Goal: Find specific page/section: Find specific page/section

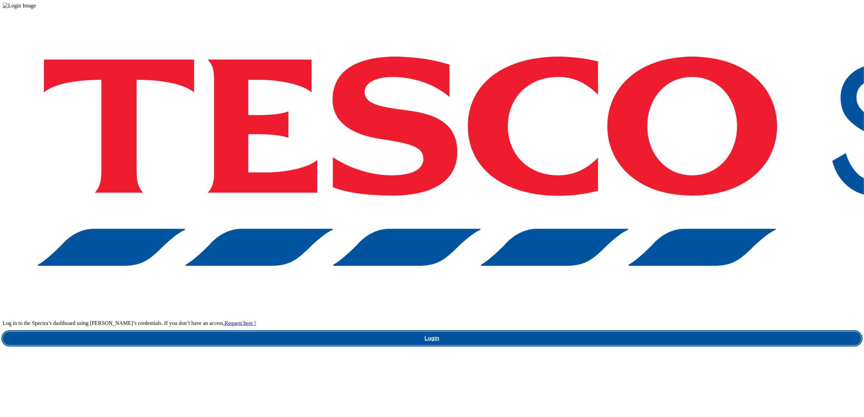
click at [628, 332] on link "Login" at bounding box center [432, 339] width 858 height 14
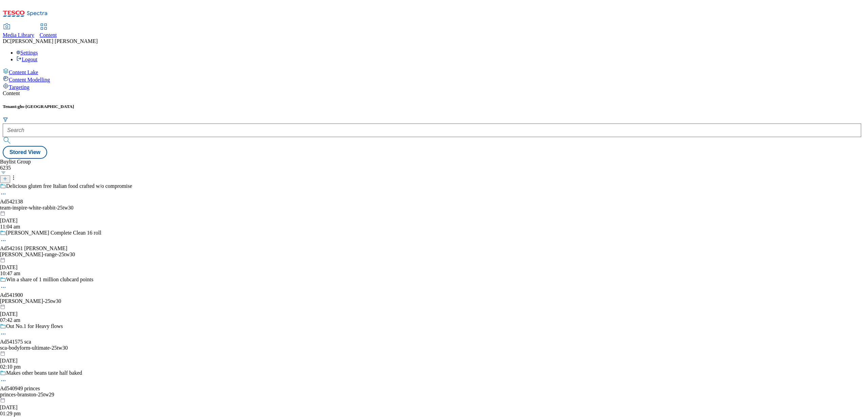
click at [34, 32] on span "Media Library" at bounding box center [19, 35] width 32 height 6
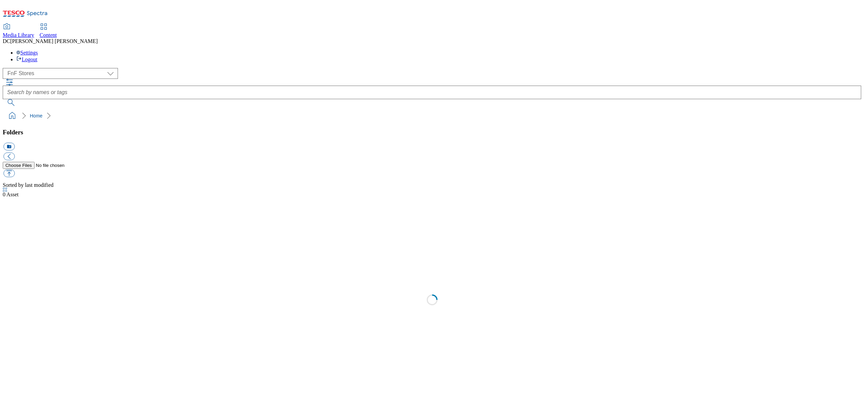
scroll to position [0, 0]
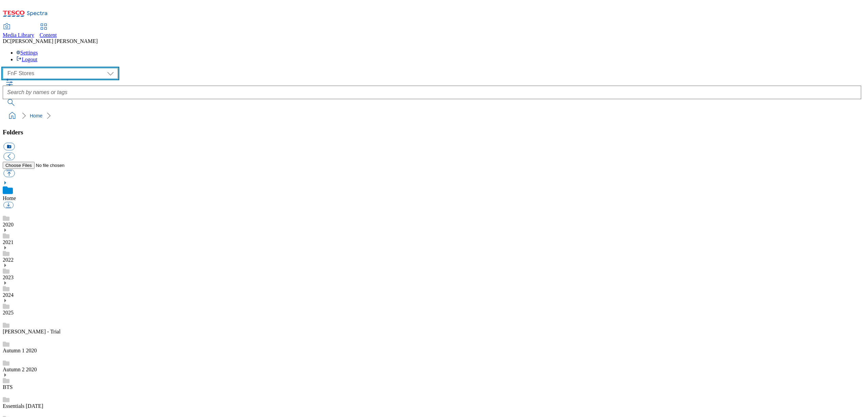
drag, startPoint x: 48, startPoint y: 50, endPoint x: 45, endPoint y: 58, distance: 7.6
click at [48, 68] on select "Dotcom UK FnF Stores GHS Marketing UK GHS Product UK Realfood" at bounding box center [60, 73] width 115 height 11
select select "flare-homepage"
click at [5, 68] on select "Dotcom UK FnF Stores GHS Marketing UK GHS Product UK Realfood" at bounding box center [60, 73] width 115 height 11
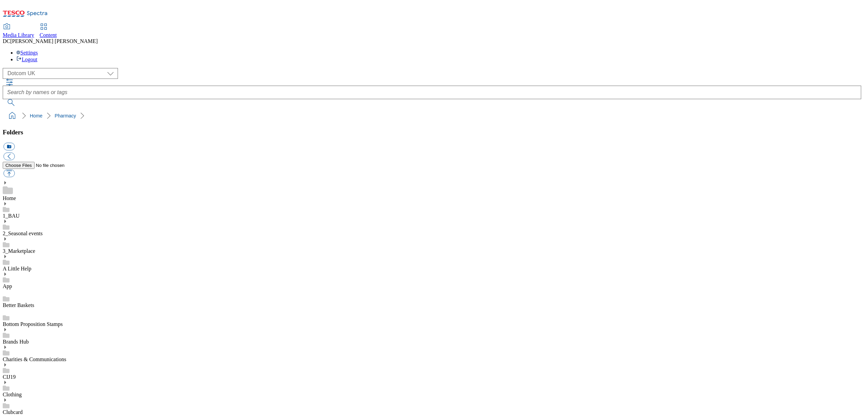
click at [16, 196] on link "Home" at bounding box center [9, 199] width 13 height 6
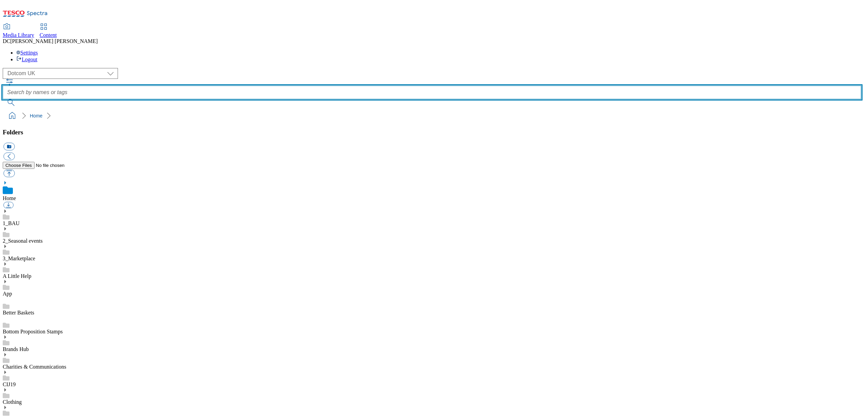
click at [364, 86] on input "text" at bounding box center [432, 93] width 858 height 14
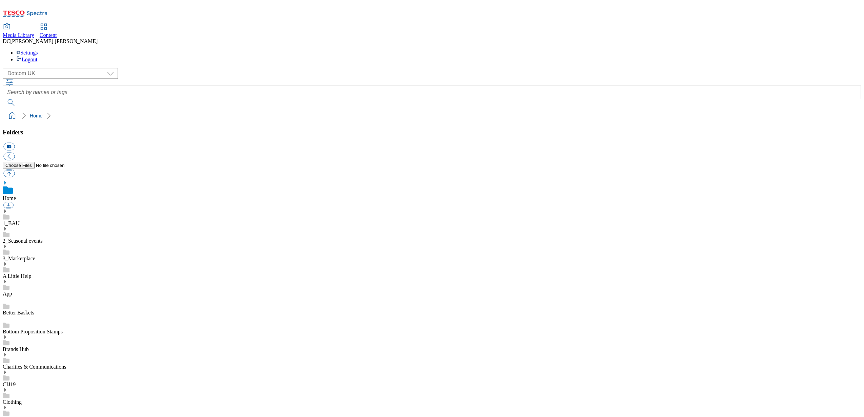
click at [7, 209] on icon at bounding box center [5, 211] width 5 height 5
click at [7, 318] on icon at bounding box center [5, 320] width 5 height 5
click at [57, 181] on div "Home" at bounding box center [432, 191] width 858 height 21
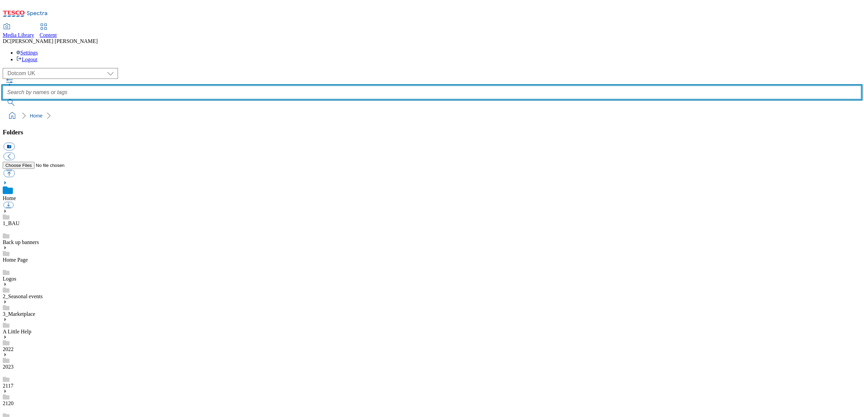
click at [312, 86] on input "text" at bounding box center [432, 93] width 858 height 14
type input "menin"
click at [3, 99] on button "submit" at bounding box center [12, 102] width 18 height 7
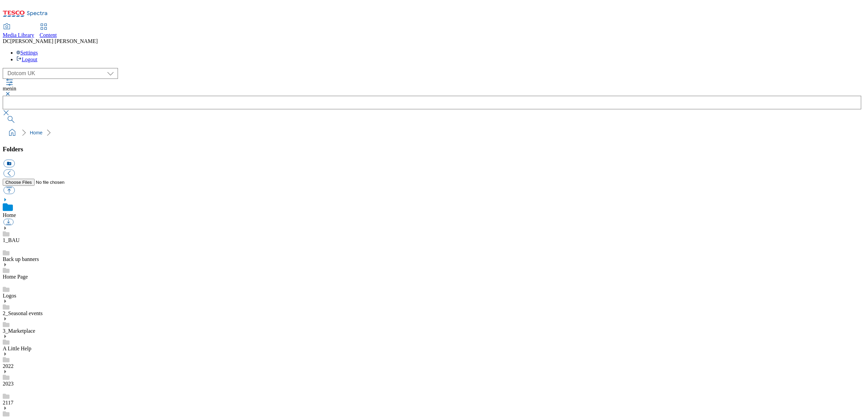
click at [11, 92] on button "button" at bounding box center [7, 94] width 8 height 4
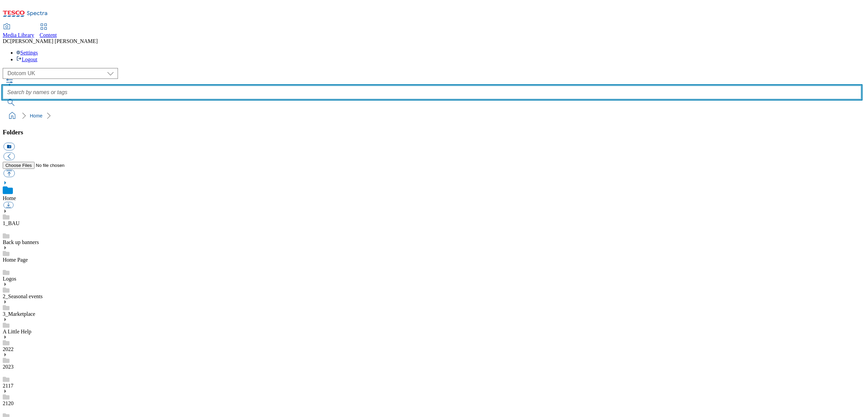
click at [322, 86] on input "text" at bounding box center [432, 93] width 858 height 14
paste input "https://tesco.sharepoint.com/sites/GHS_Contentbriefing/Trade%20%20Content%20bri…"
type input "https://tesco.sharepoint.com/sites/GHS_Contentbriefing/Trade%20%20Content%20bri…"
click at [3, 99] on button "submit" at bounding box center [12, 102] width 18 height 7
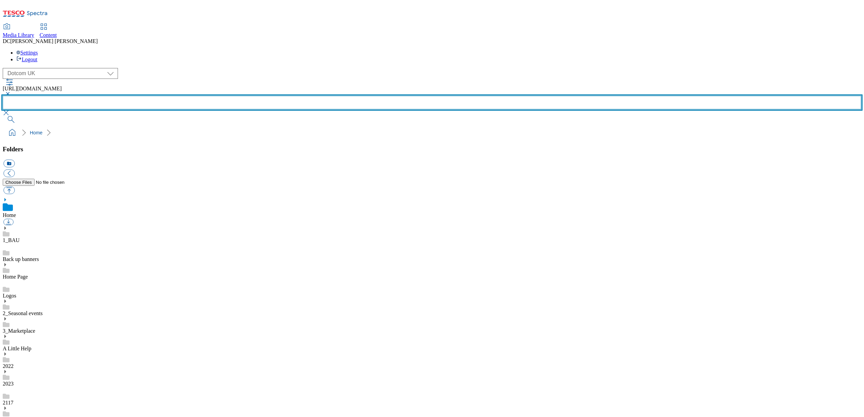
scroll to position [0, 0]
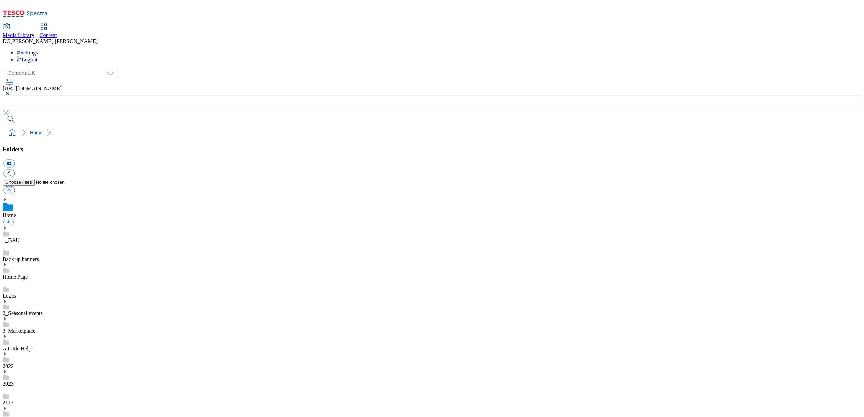
click at [597, 86] on div "https://tesco.sharepoint.com/sites/GHS_Contentbriefing/Trade%20%20Content%20bri…" at bounding box center [432, 91] width 858 height 10
click at [285, 86] on div "https://tesco.sharepoint.com/sites/GHS_Contentbriefing/Trade%20%20Content%20bri…" at bounding box center [432, 91] width 858 height 10
click at [62, 86] on span "https://tesco.sharepoint.com/sites/GHS_Contentbriefing/Trade%20%20Content%20bri…" at bounding box center [32, 89] width 59 height 6
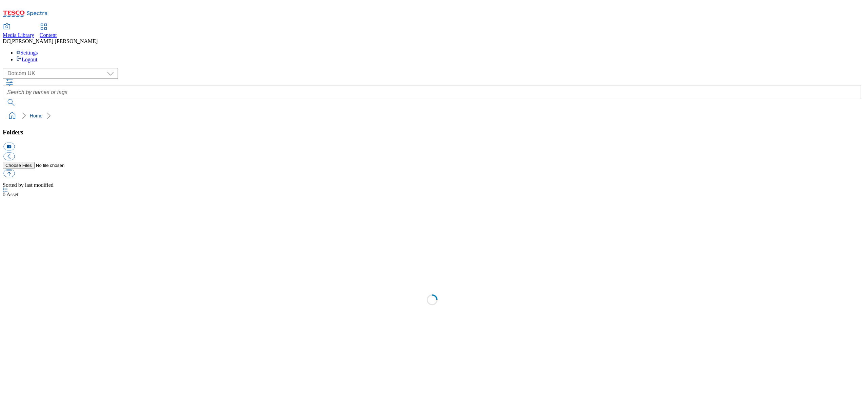
scroll to position [0, 0]
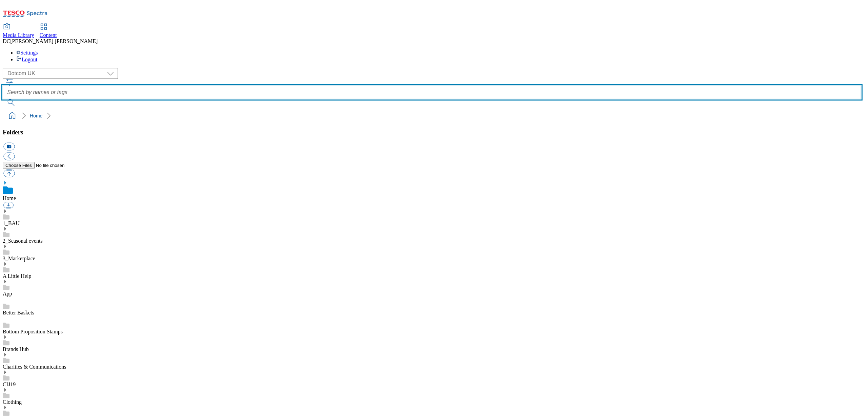
click at [334, 86] on input "text" at bounding box center [432, 93] width 858 height 14
click at [312, 86] on input "text" at bounding box center [432, 93] width 858 height 14
paste input "https://tesco.sharepoint.com/sites/GHS_Contentbriefing/Trade%20%20Content%20bri…"
type input "https://tesco.sharepoint.com/sites/GHS_Contentbriefing/Trade%20%20Content%20bri…"
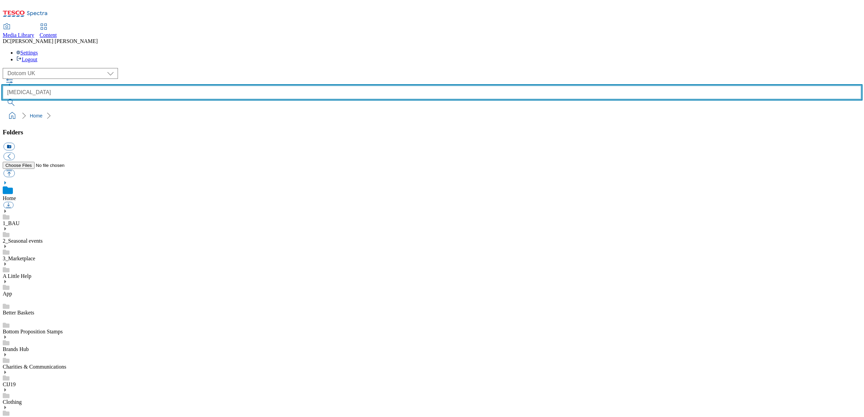
type input "meningitis"
click at [3, 99] on button "submit" at bounding box center [12, 102] width 18 height 7
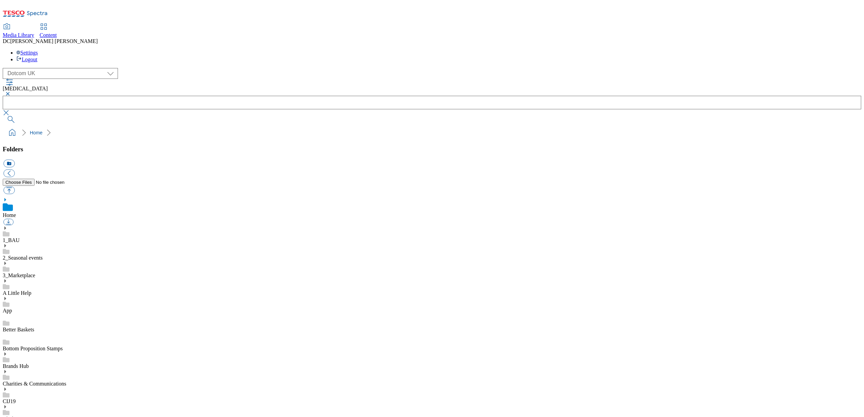
click at [11, 92] on button "button" at bounding box center [7, 94] width 8 height 4
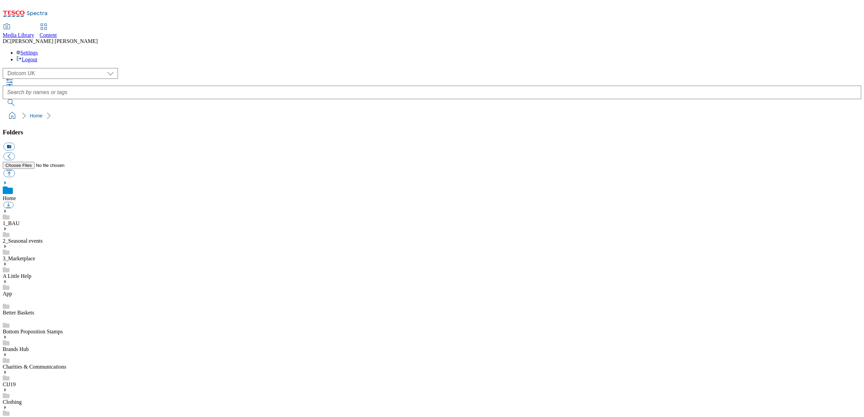
click at [20, 221] on link "1_BAU" at bounding box center [11, 224] width 17 height 6
click at [7, 202] on icon at bounding box center [5, 204] width 5 height 5
click at [31, 329] on link "A Little Help" at bounding box center [17, 332] width 28 height 6
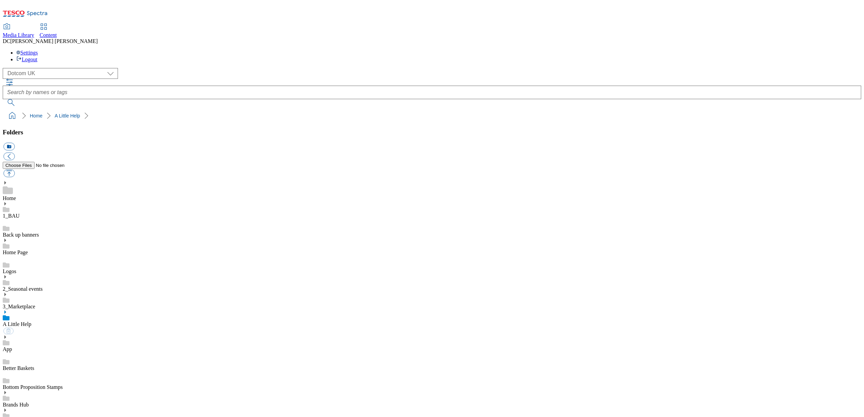
click at [55, 417] on link "Charities & Communications" at bounding box center [35, 423] width 64 height 6
click at [7, 401] on icon at bounding box center [5, 403] width 5 height 5
click at [47, 412] on link "Charities & Communications" at bounding box center [35, 415] width 64 height 6
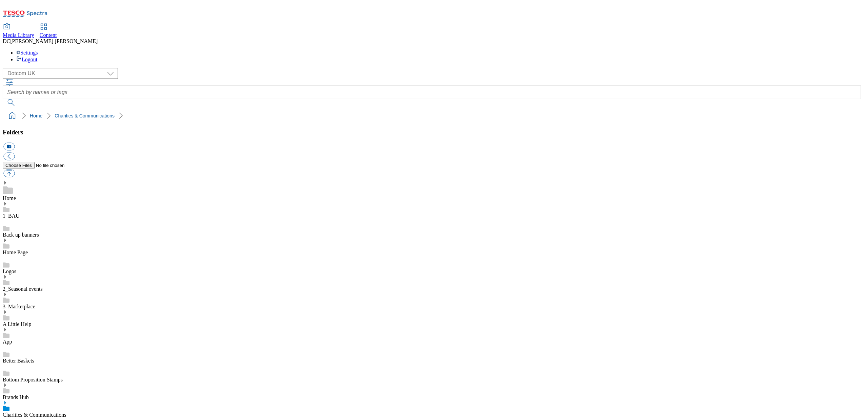
click at [7, 401] on icon at bounding box center [5, 403] width 5 height 5
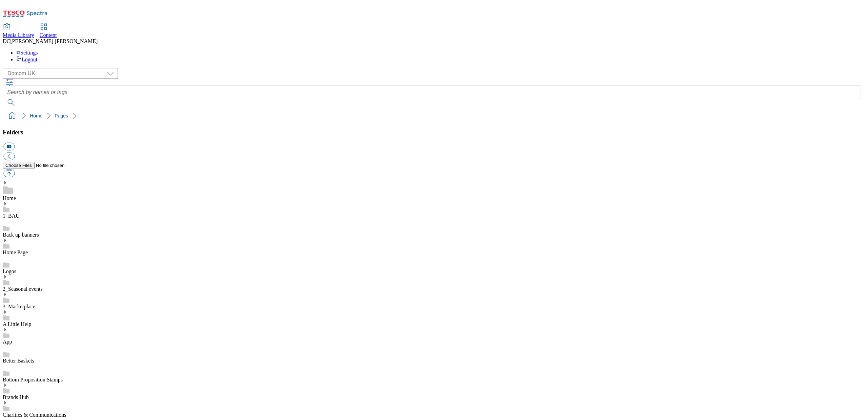
scroll to position [136, 0]
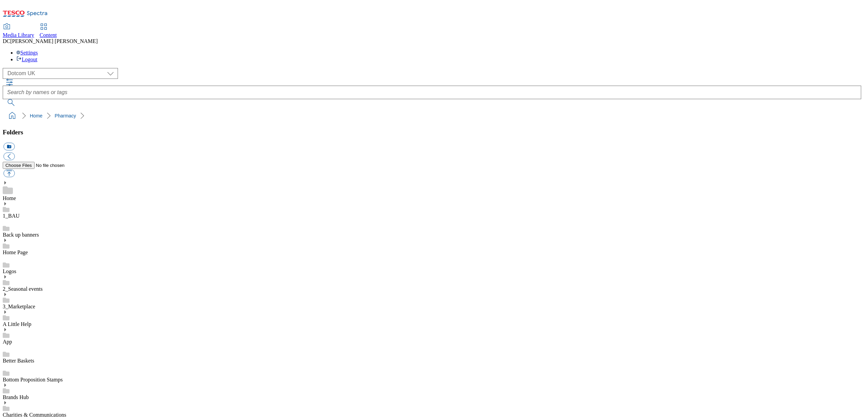
scroll to position [43, 0]
click at [7, 275] on icon at bounding box center [5, 277] width 5 height 5
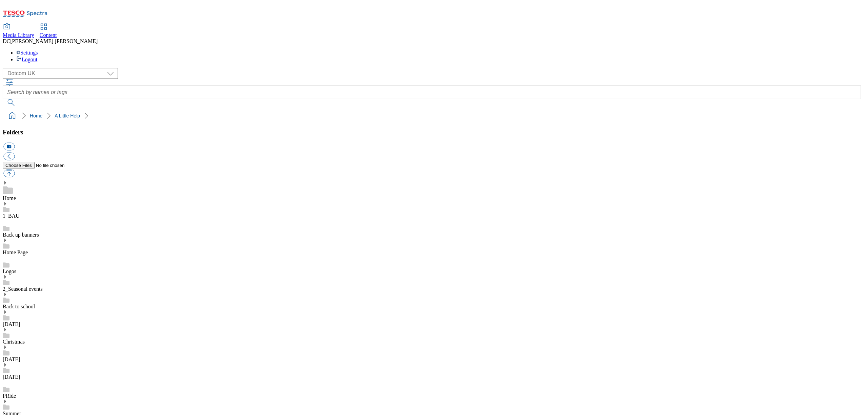
scroll to position [182, 0]
click at [16, 196] on link "Home" at bounding box center [9, 199] width 13 height 6
